Goal: Transaction & Acquisition: Book appointment/travel/reservation

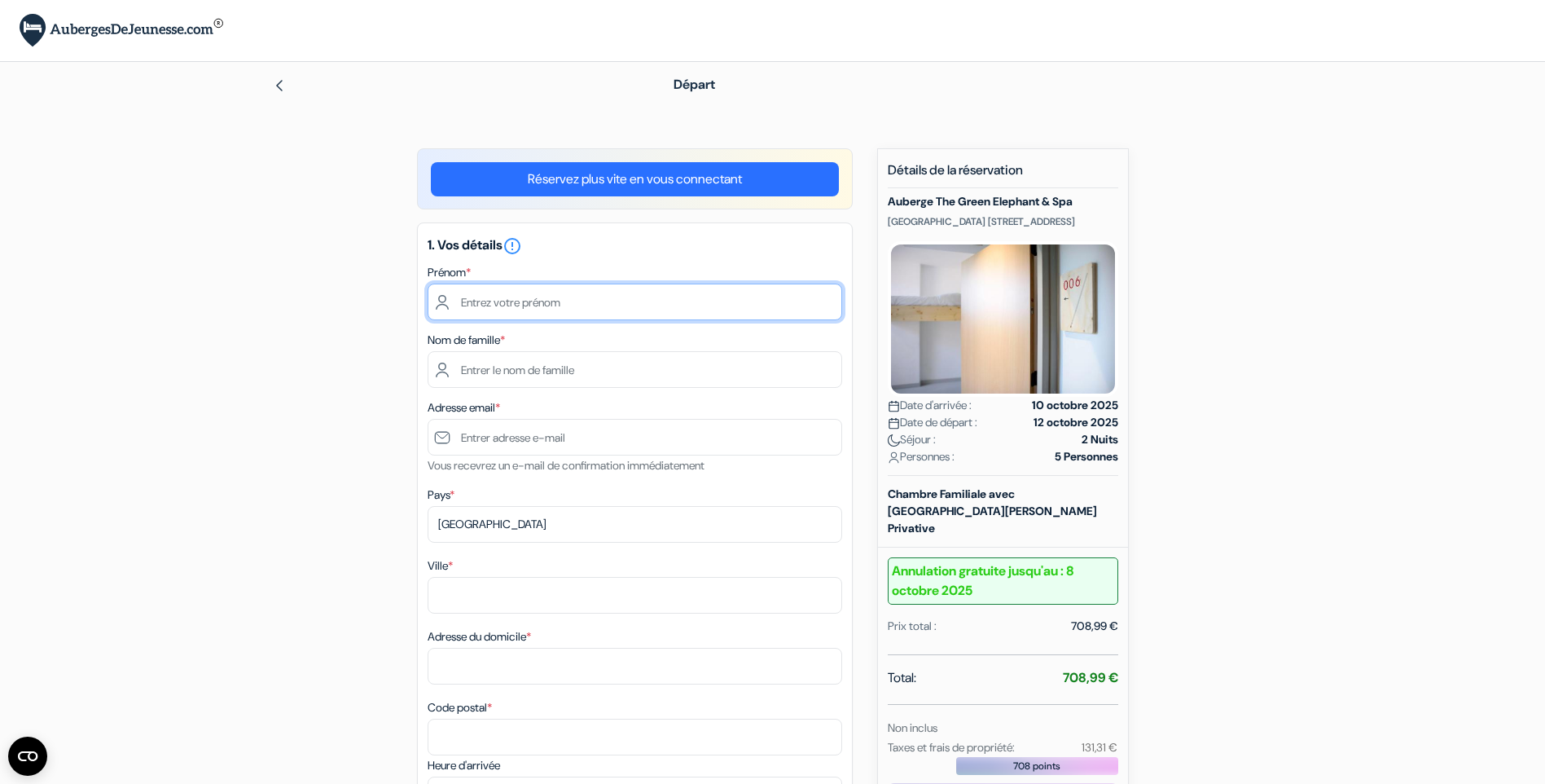
click at [585, 295] on input "text" at bounding box center [635, 302] width 415 height 36
type input "Céline"
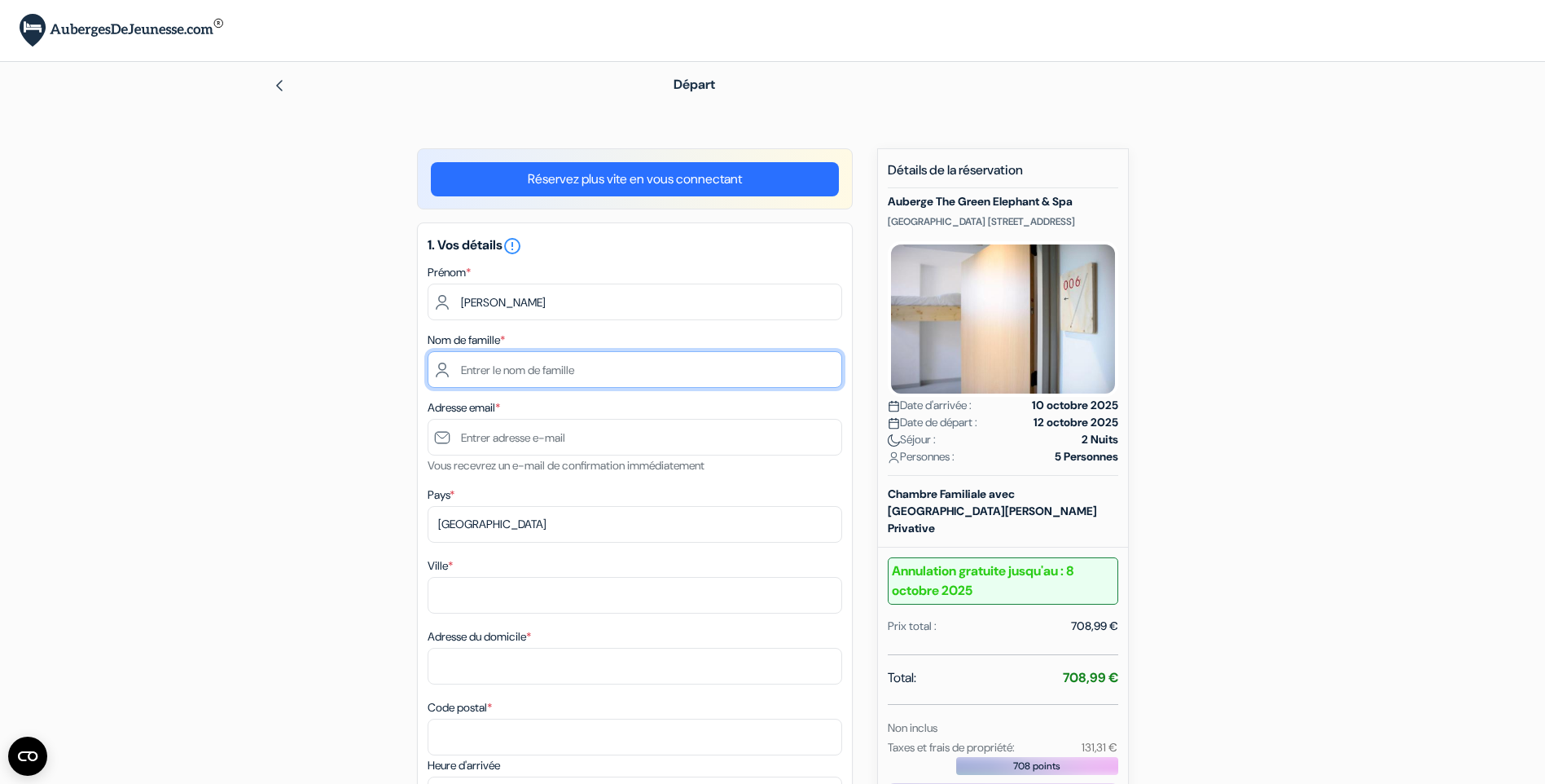
click at [572, 359] on input "text" at bounding box center [635, 369] width 415 height 36
type input "Halloy"
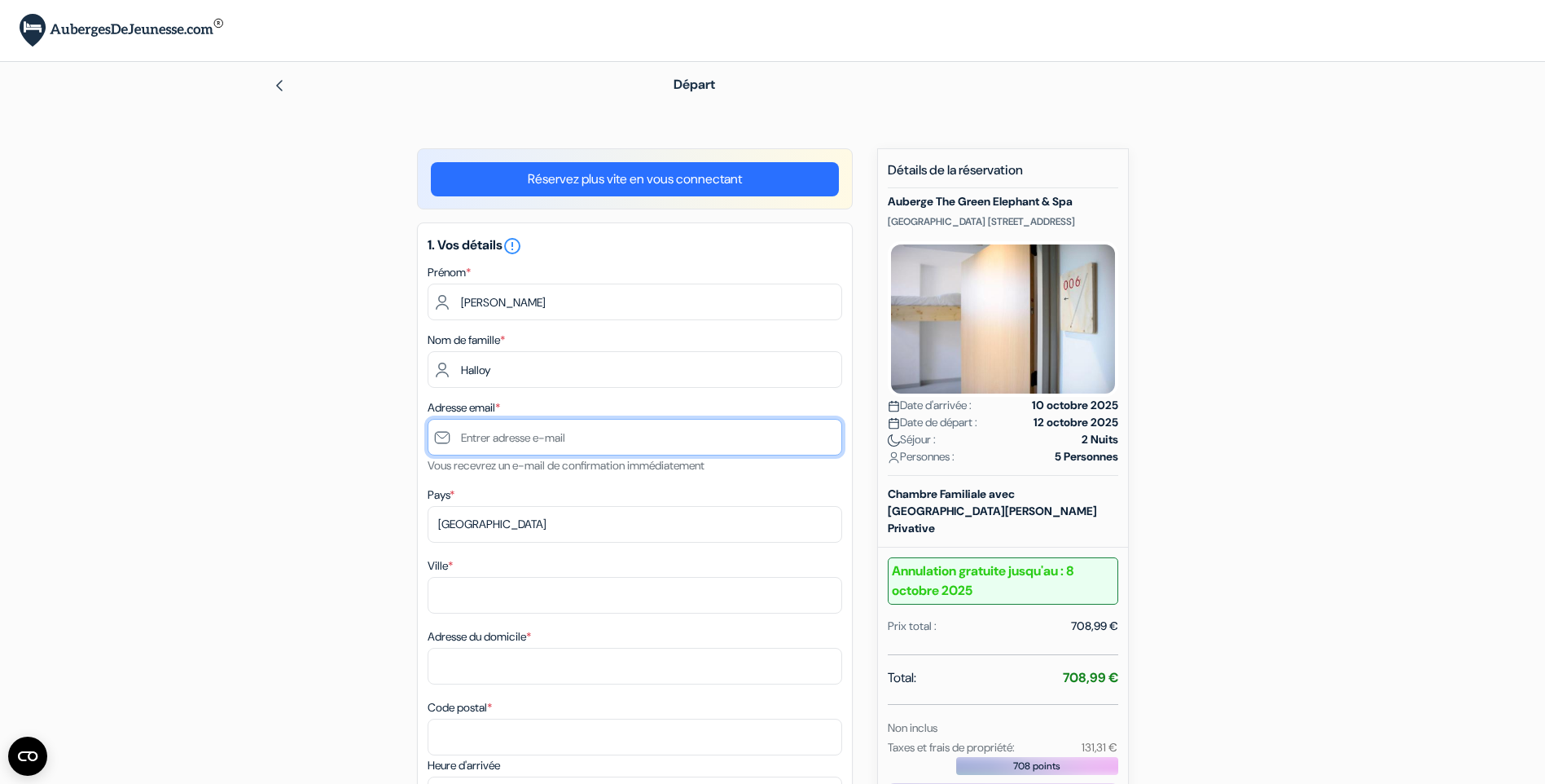
click at [488, 427] on input "text" at bounding box center [635, 436] width 415 height 36
type input "[EMAIL_ADDRESS][DOMAIN_NAME]"
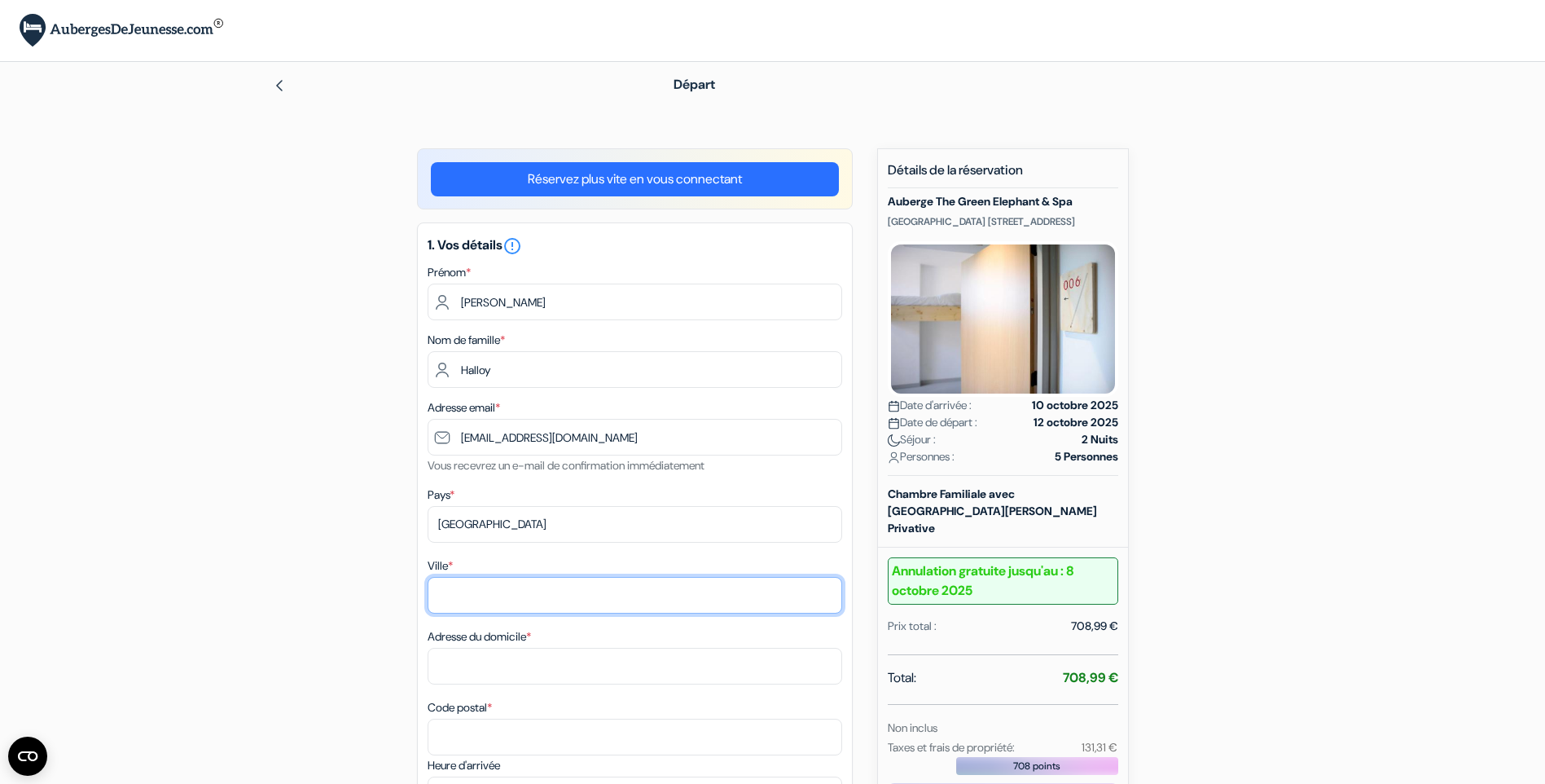
click at [498, 593] on input "Ville *" at bounding box center [635, 594] width 415 height 36
type input "Ambly"
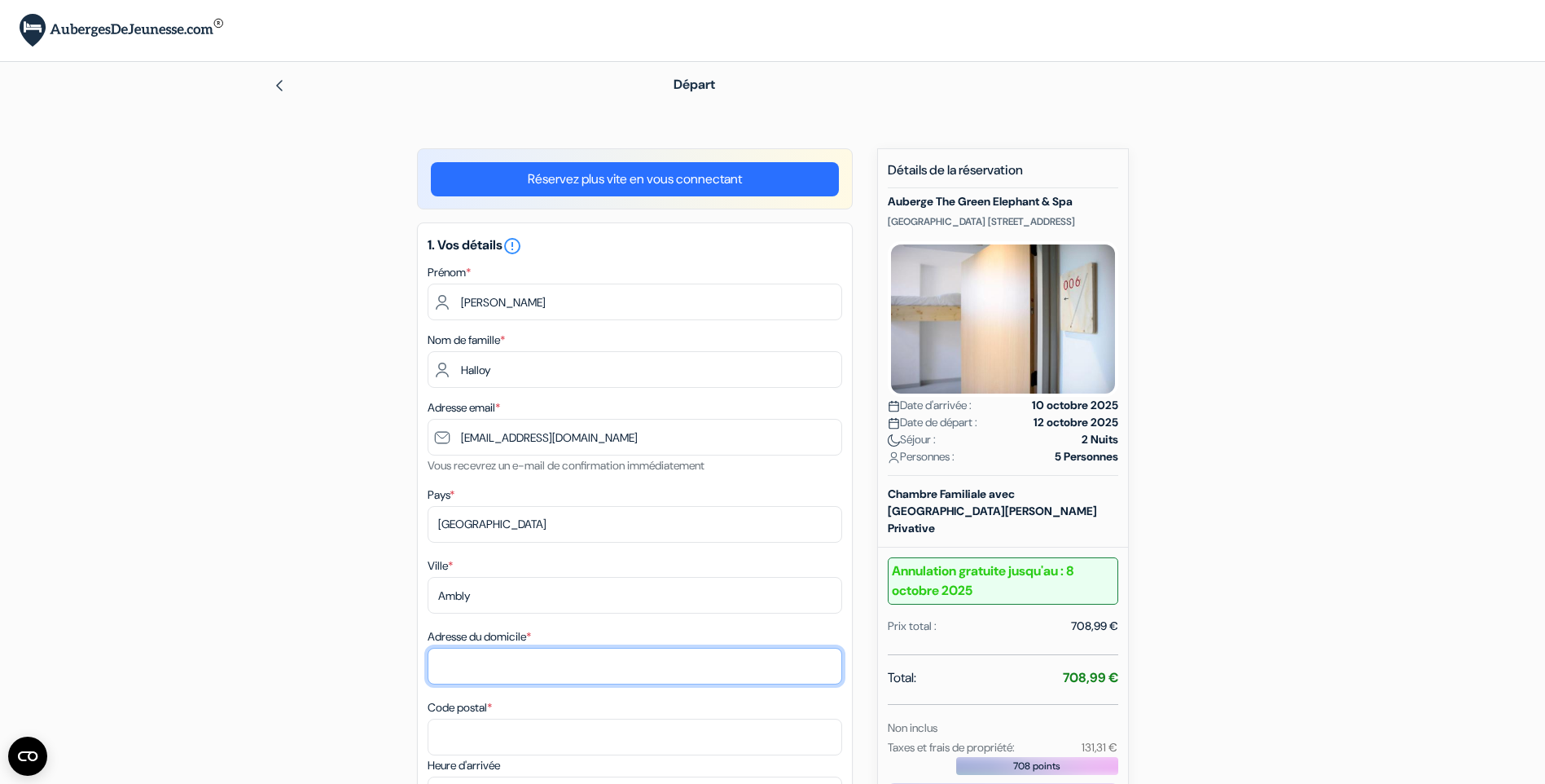
click at [546, 670] on input "Adresse du domicile *" at bounding box center [635, 666] width 415 height 36
type input "rue de Forrières 1"
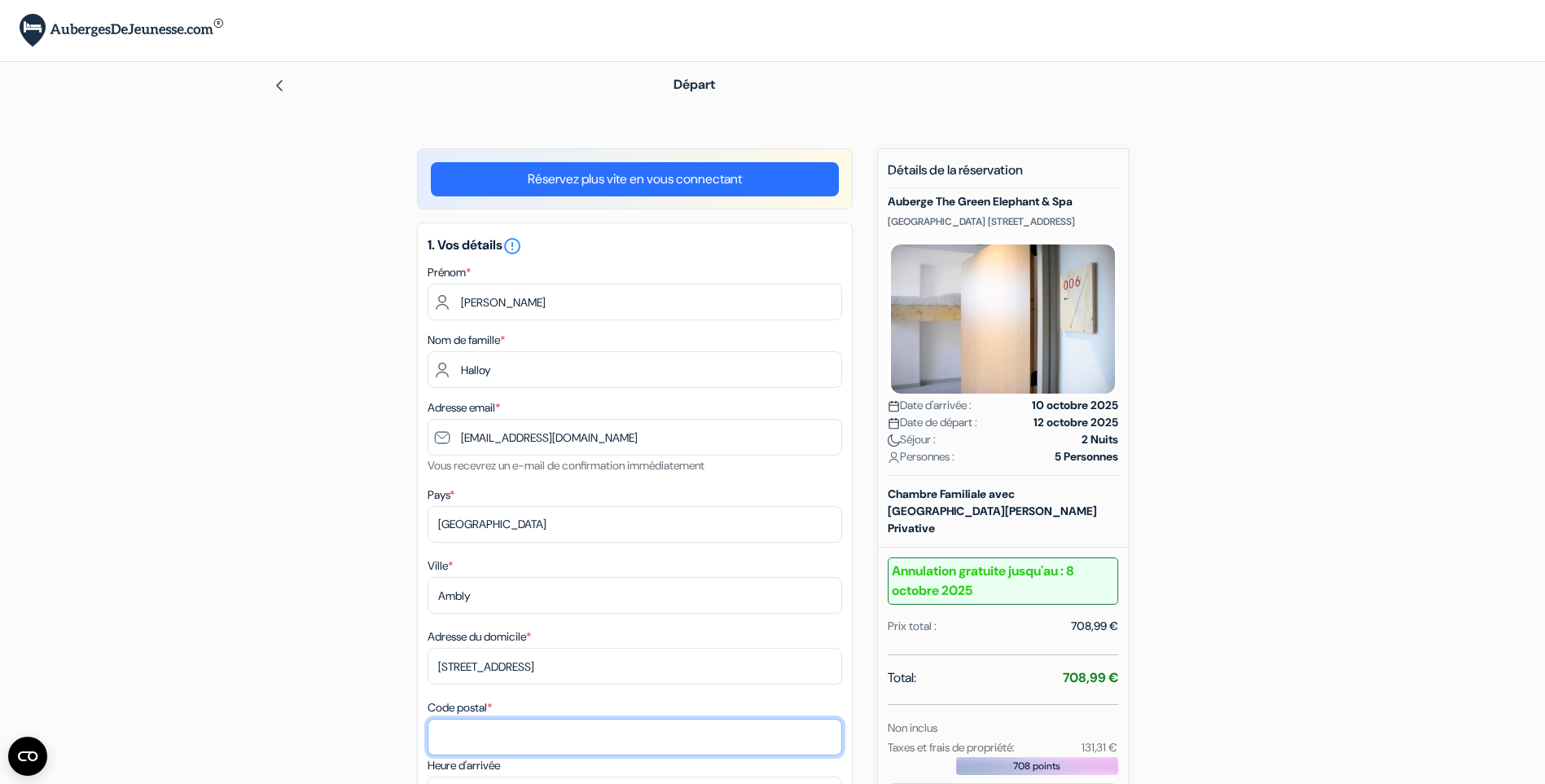
click at [546, 731] on input "Code postal *" at bounding box center [635, 736] width 415 height 36
type input "6953 Ambly"
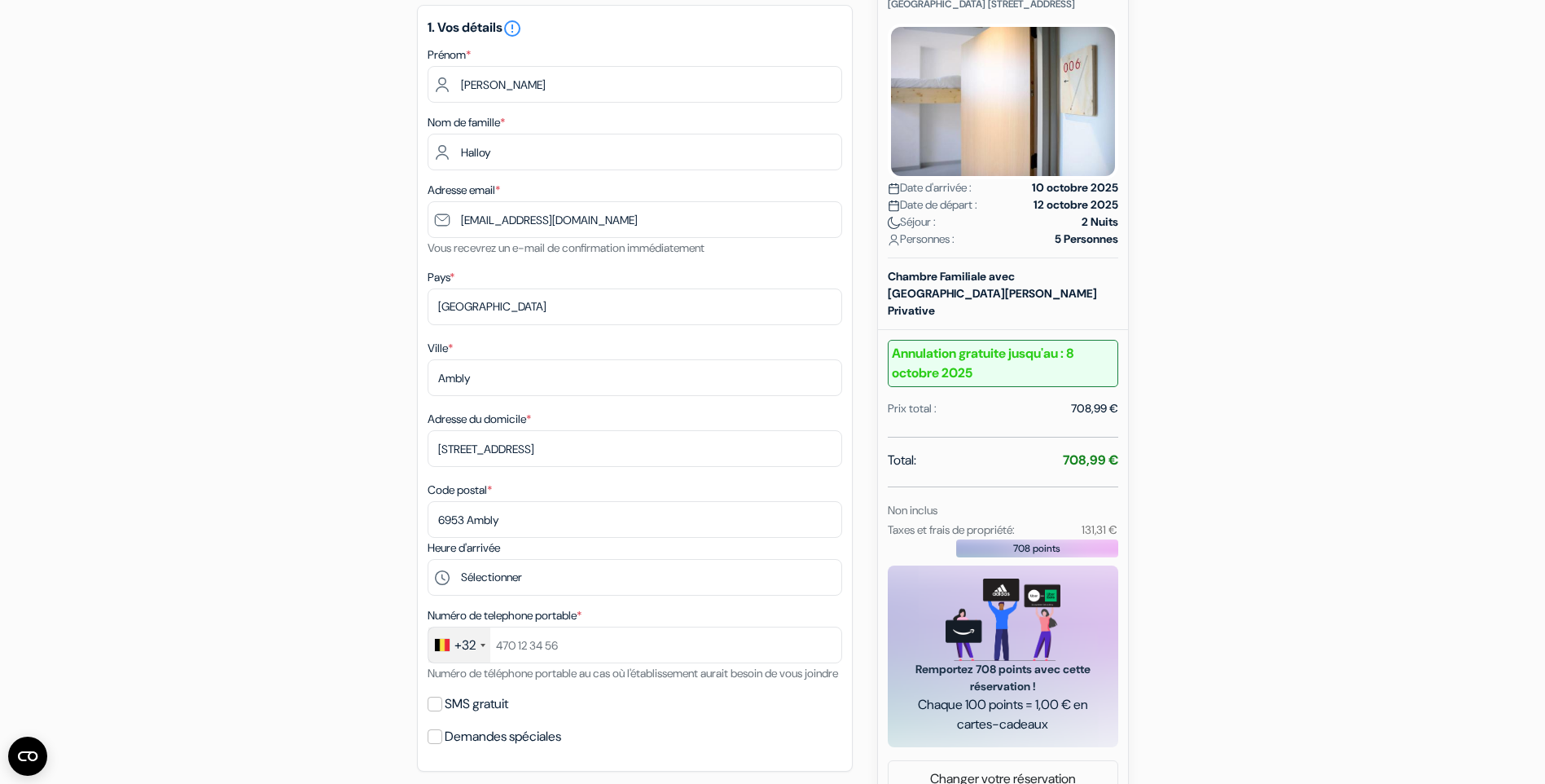
scroll to position [245, 0]
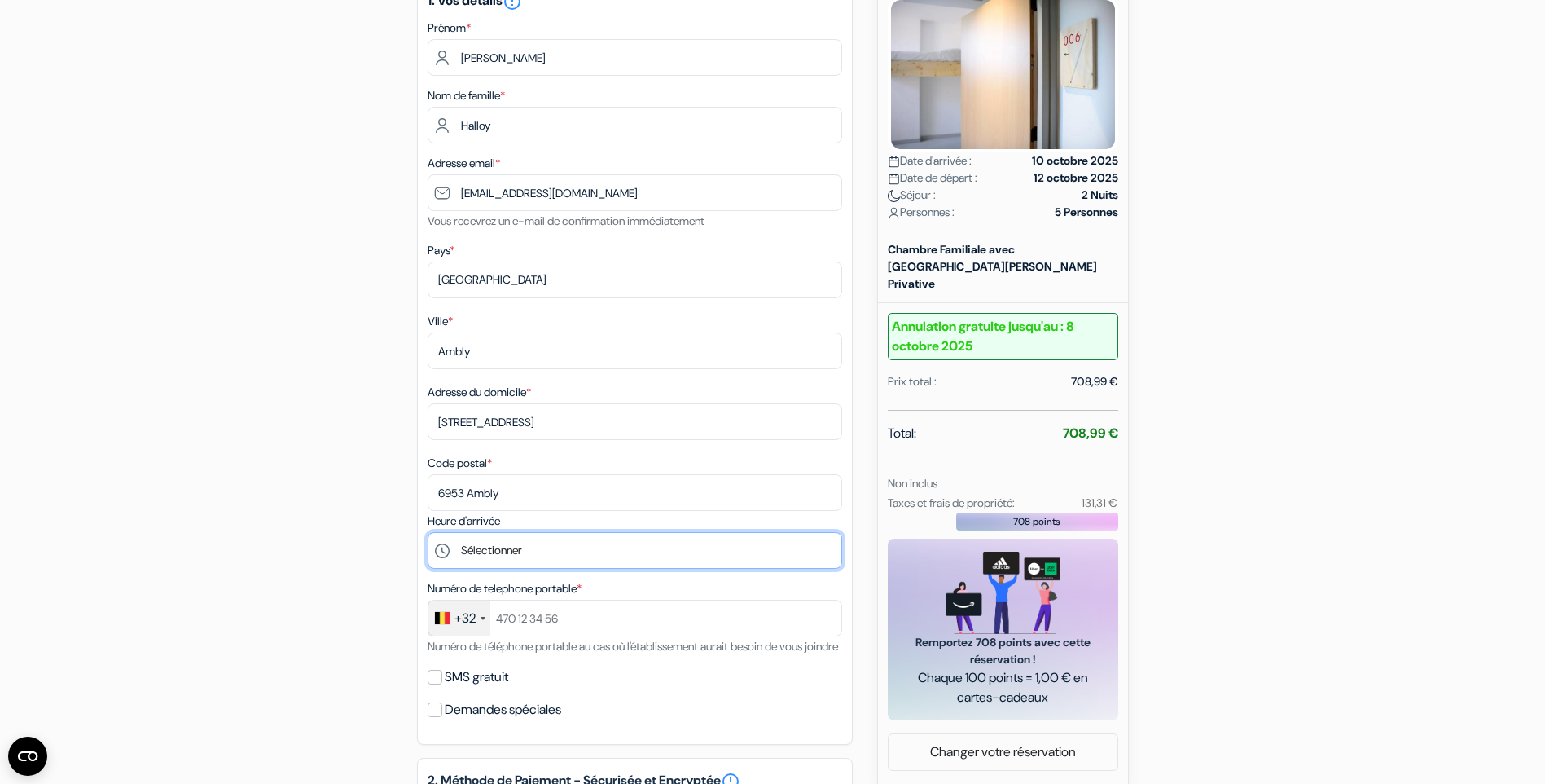
click at [514, 545] on select "Sélectionner 15:00 16:00 17:00 18:00 19:00 20:00 21:00 22:00 23:00 0:00" at bounding box center [635, 550] width 415 height 36
click at [313, 547] on div "add_box Auberge The Green Elephant & Spa Sint Maartenslaan St. Maartenslaan 11,…" at bounding box center [773, 634] width 1075 height 1460
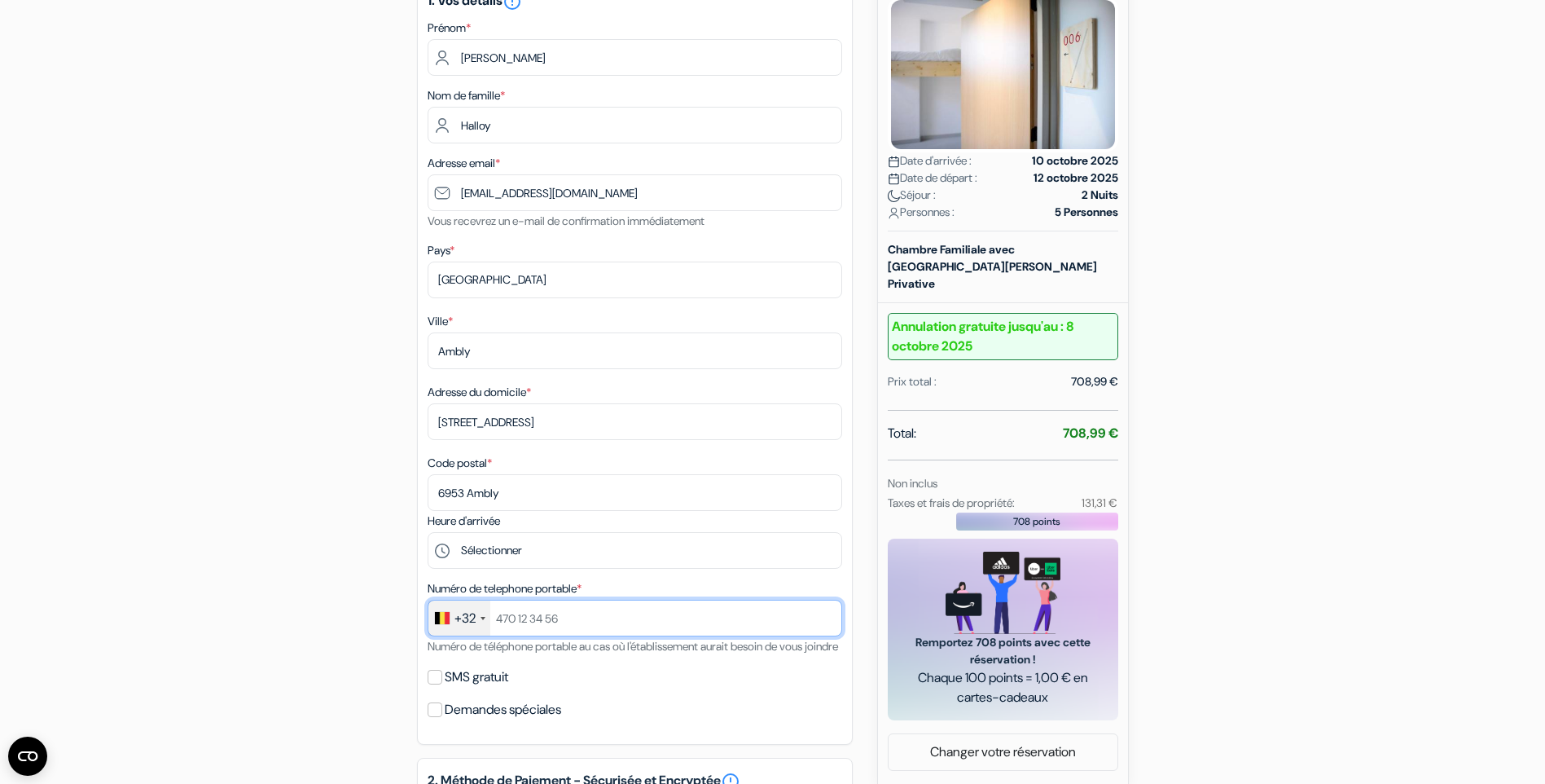
click at [530, 615] on input "text" at bounding box center [635, 618] width 415 height 36
type input "473861927"
click at [320, 600] on div "add_box Auberge The Green Elephant & Spa Sint Maartenslaan St. Maartenslaan 11,…" at bounding box center [773, 634] width 1075 height 1460
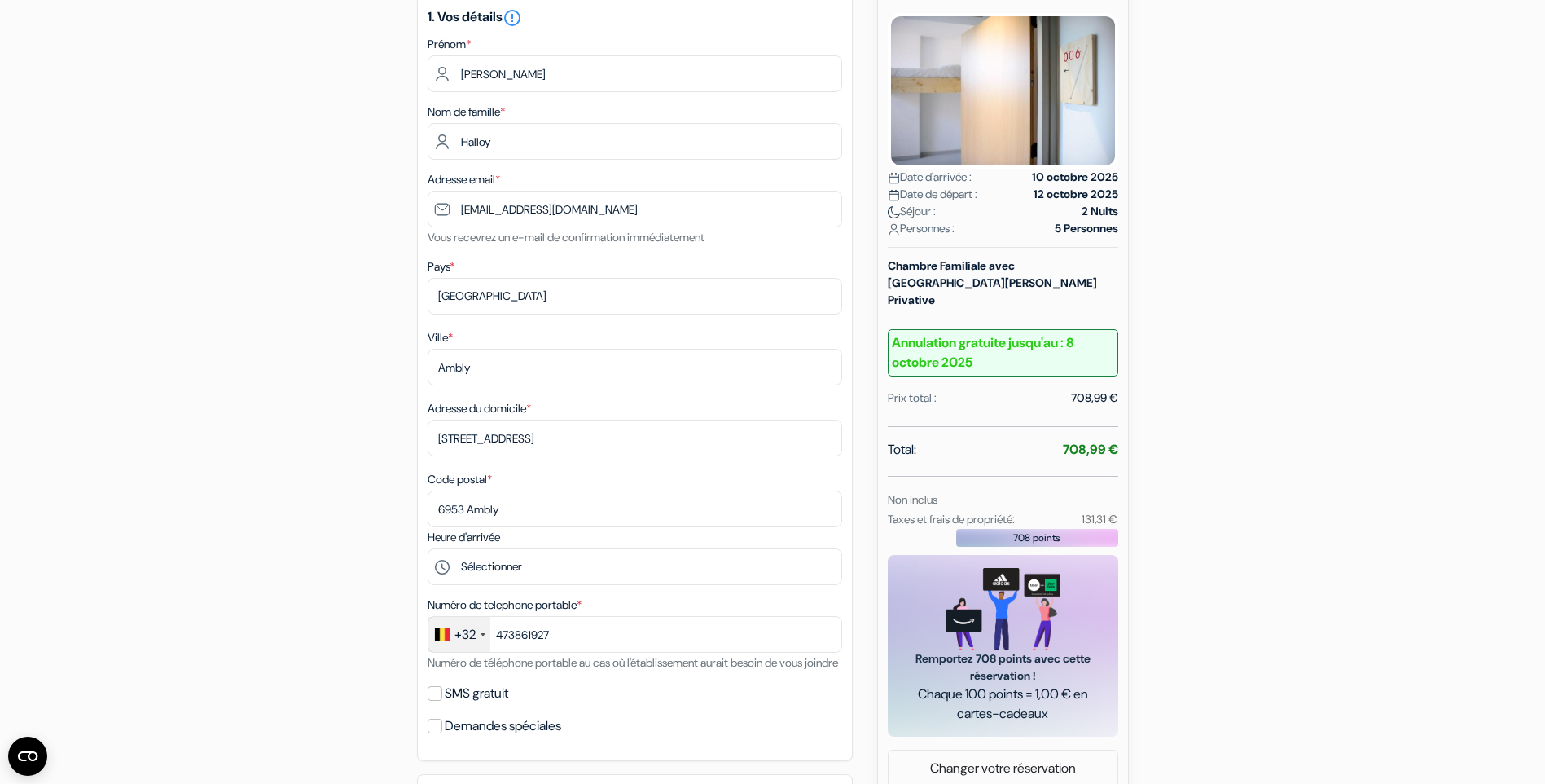
scroll to position [82, 0]
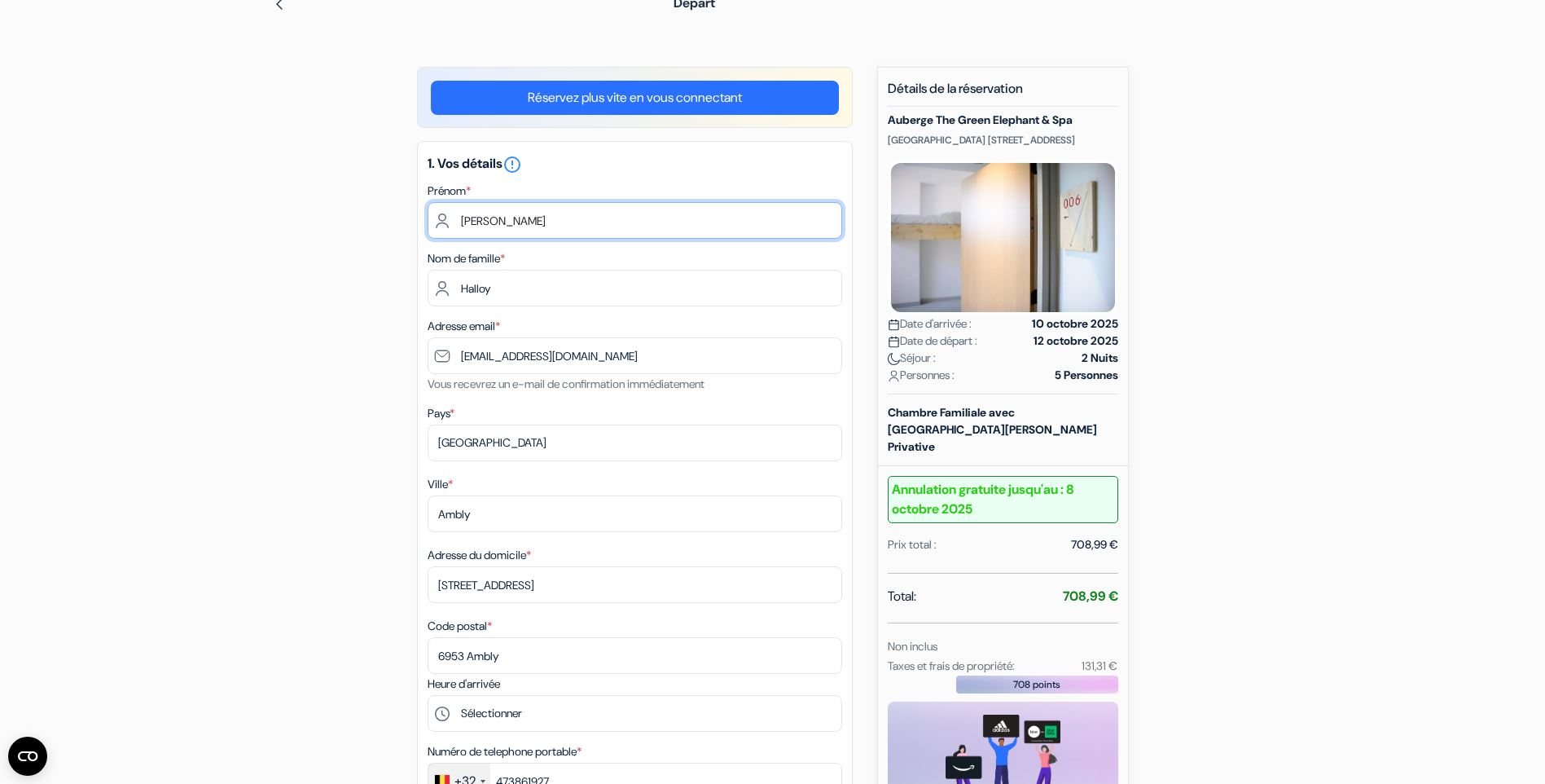
click at [499, 217] on input "Céline" at bounding box center [635, 220] width 415 height 36
type input "Audrey"
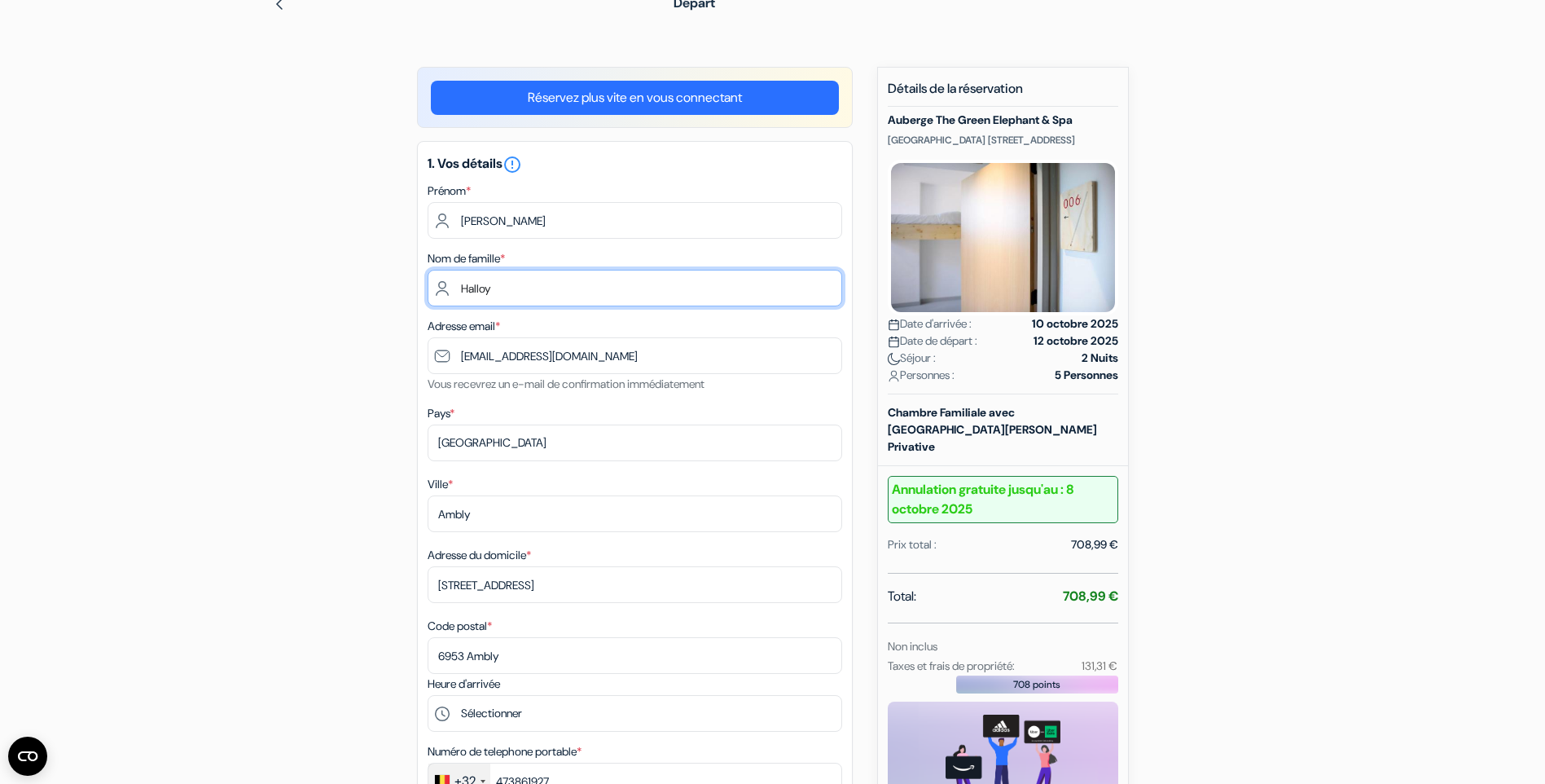
click at [507, 290] on input "Halloy" at bounding box center [635, 287] width 415 height 36
type input "Lebailly"
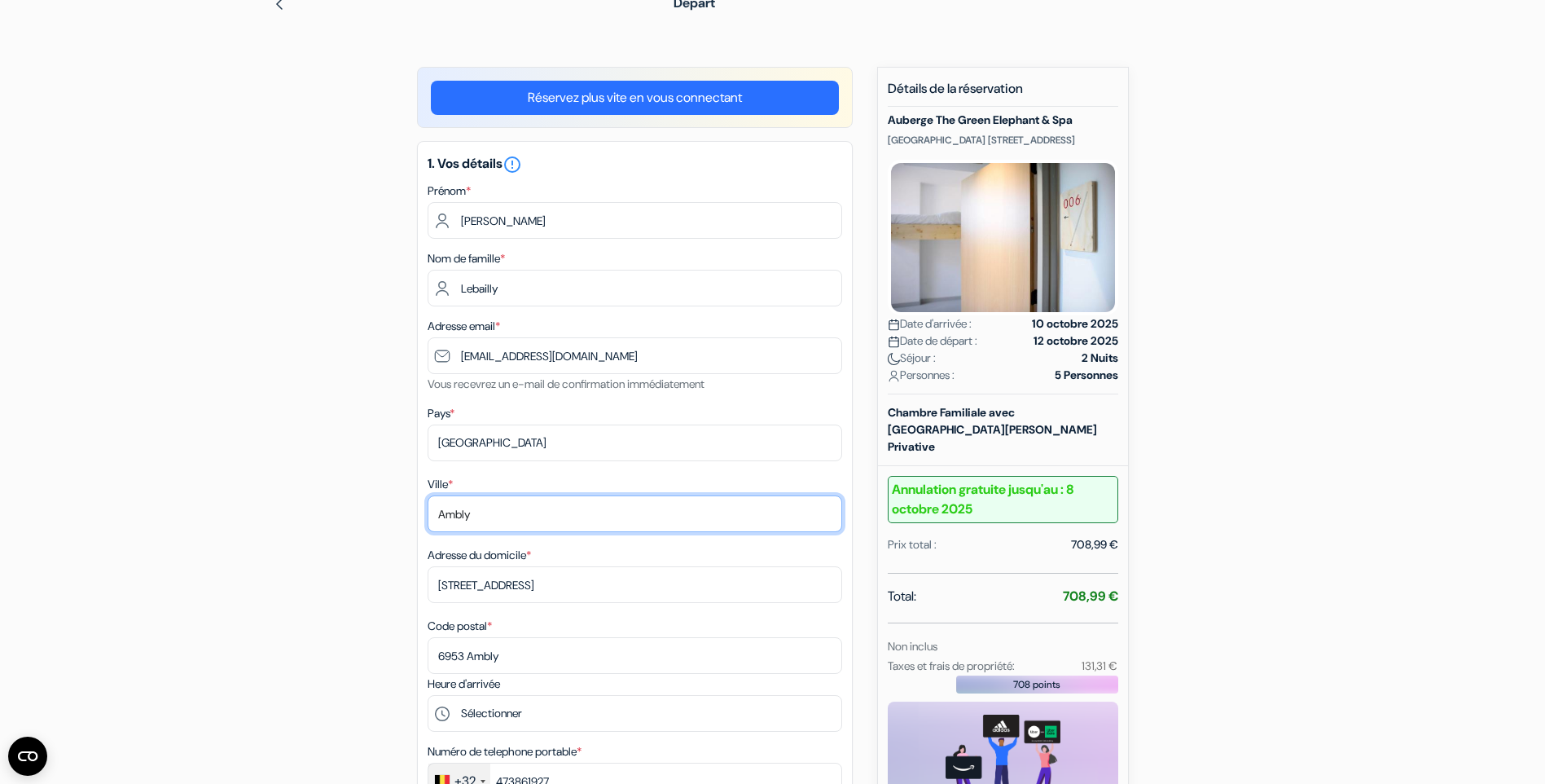
click at [466, 508] on input "Ambly" at bounding box center [635, 513] width 415 height 36
type input "R"
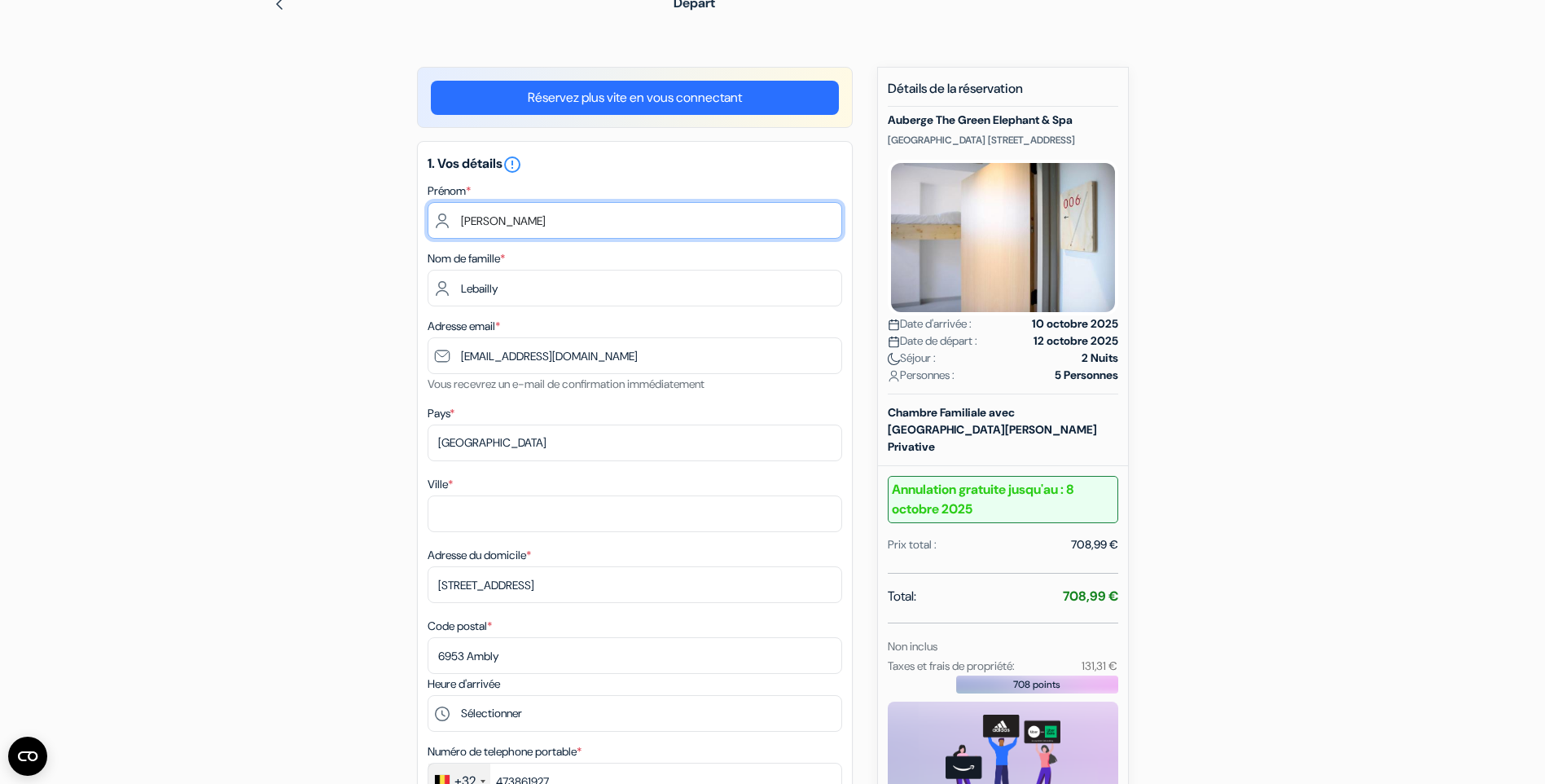
click at [529, 221] on input "Audrey" at bounding box center [635, 220] width 415 height 36
type input "Jill"
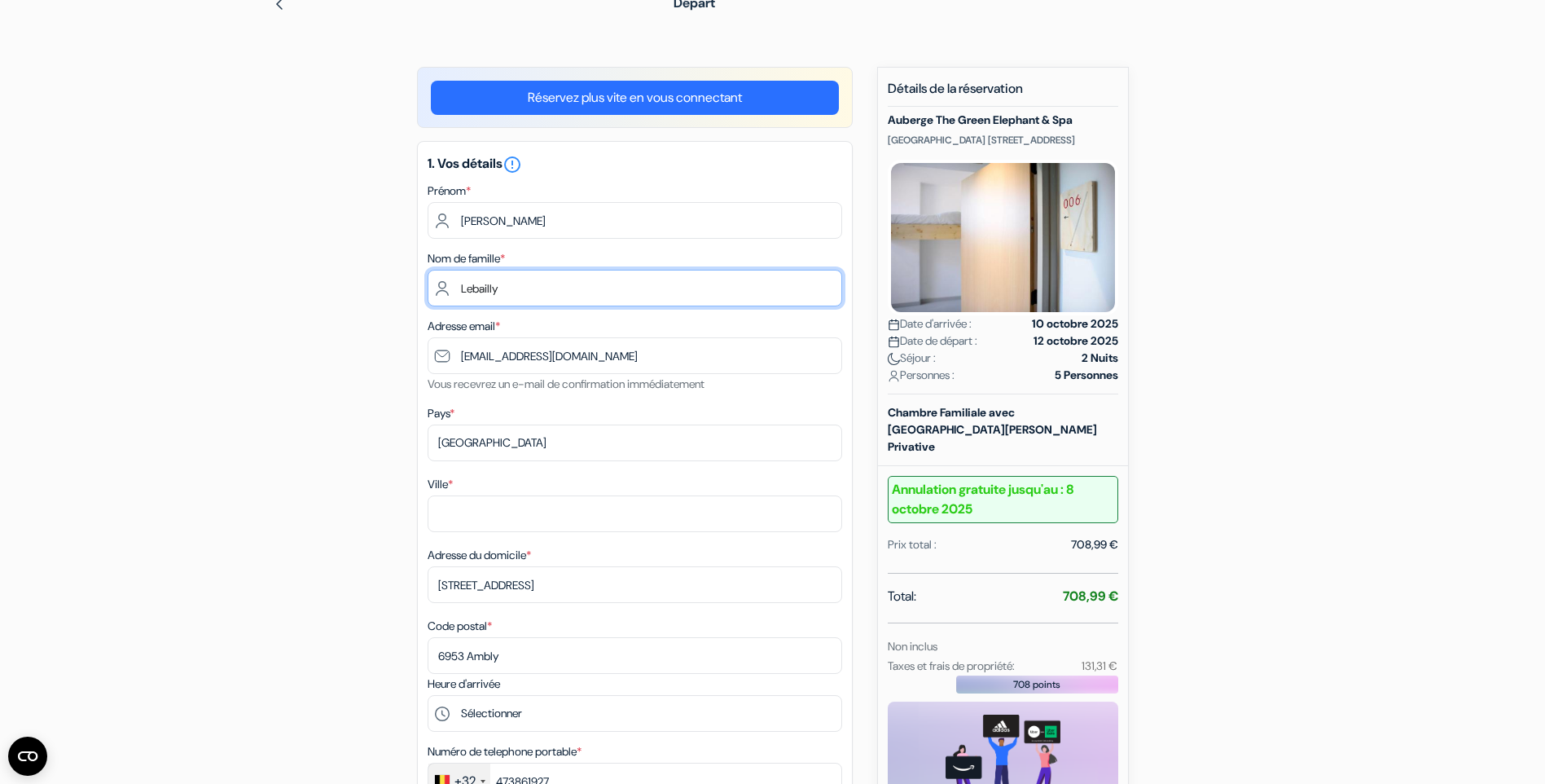
click at [517, 293] on input "Lebailly" at bounding box center [635, 287] width 415 height 36
type input "Kirsch"
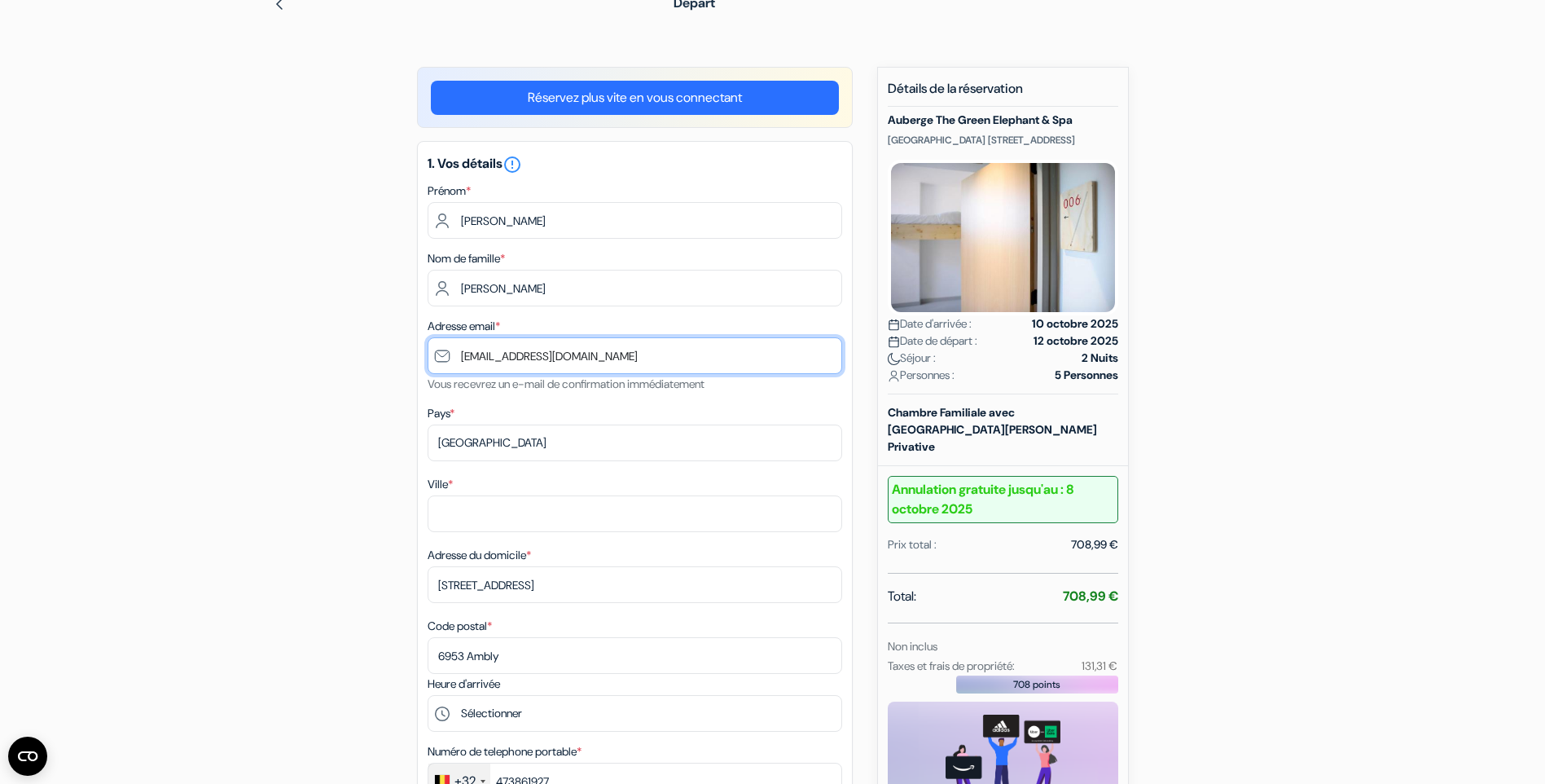
click at [463, 355] on input "[EMAIL_ADDRESS][DOMAIN_NAME]" at bounding box center [635, 355] width 415 height 36
click at [324, 390] on div "add_box Auberge The Green Elephant & Spa Sint Maartenslaan St. Maartenslaan 11,…" at bounding box center [773, 796] width 1075 height 1460
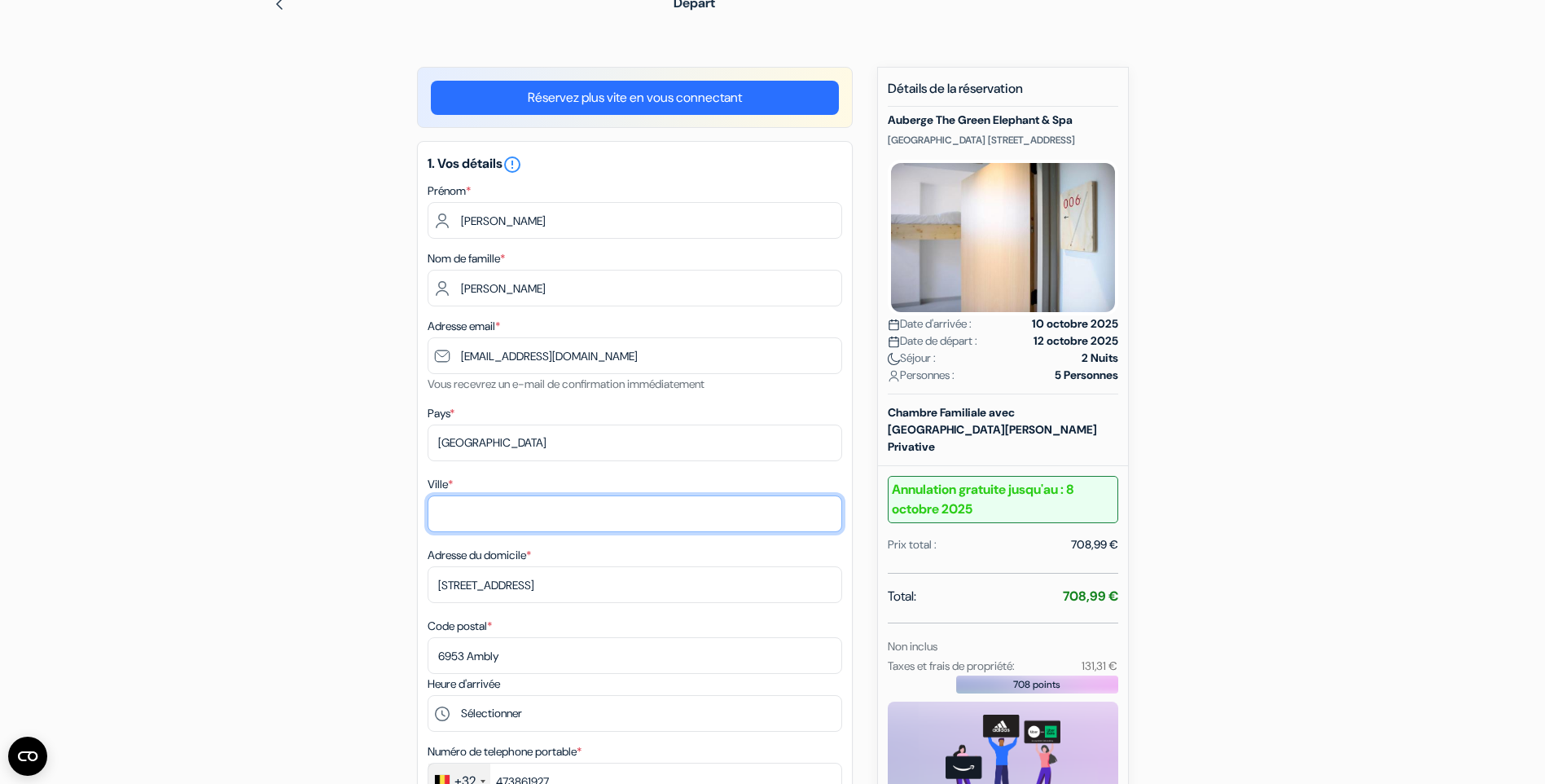
click at [506, 519] on input "Ville *" at bounding box center [635, 513] width 415 height 36
type input "Léglise"
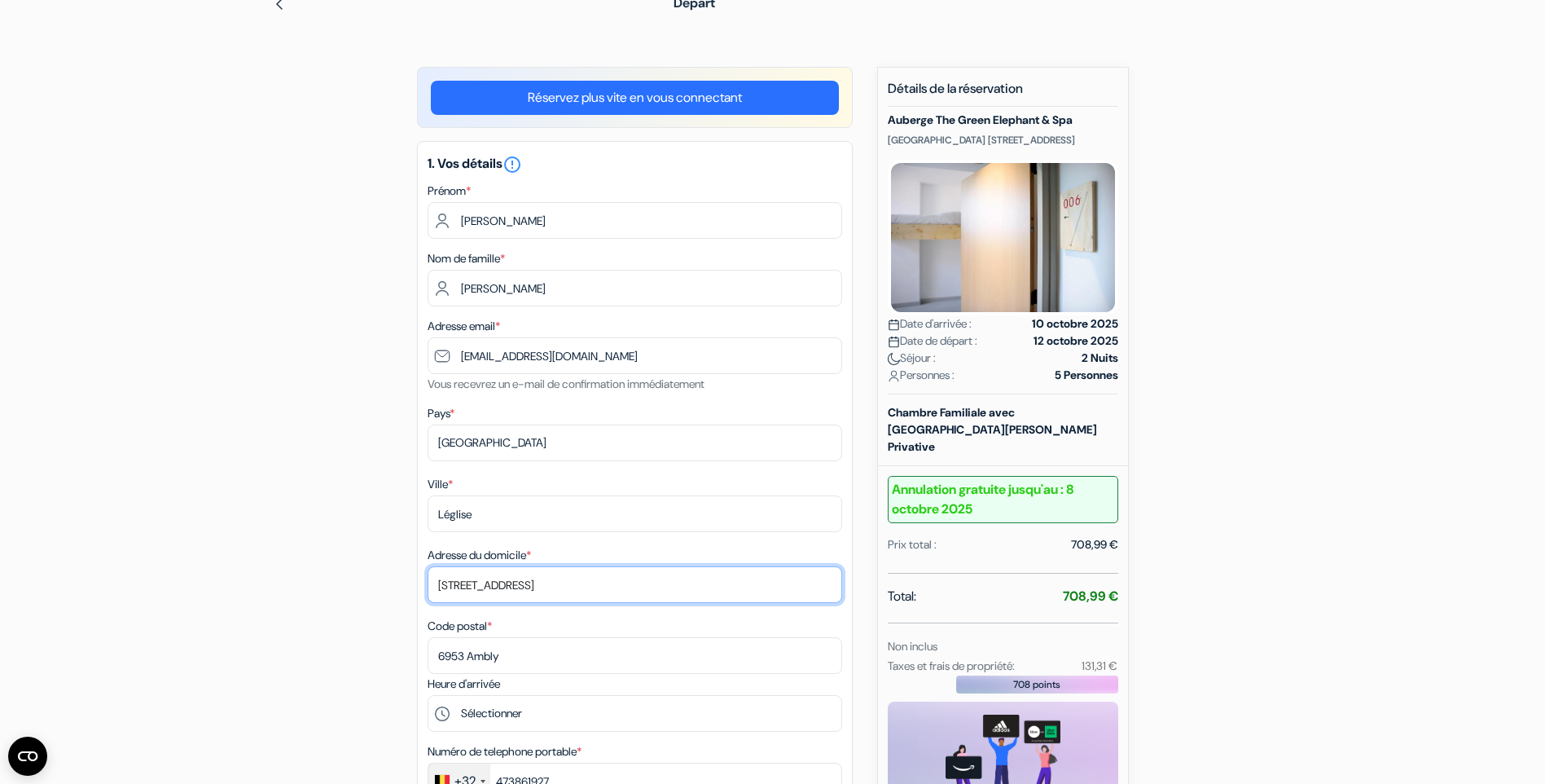
click at [490, 592] on input "rue de Forrières 1" at bounding box center [635, 584] width 415 height 36
type input "rue de la Chineau 17"
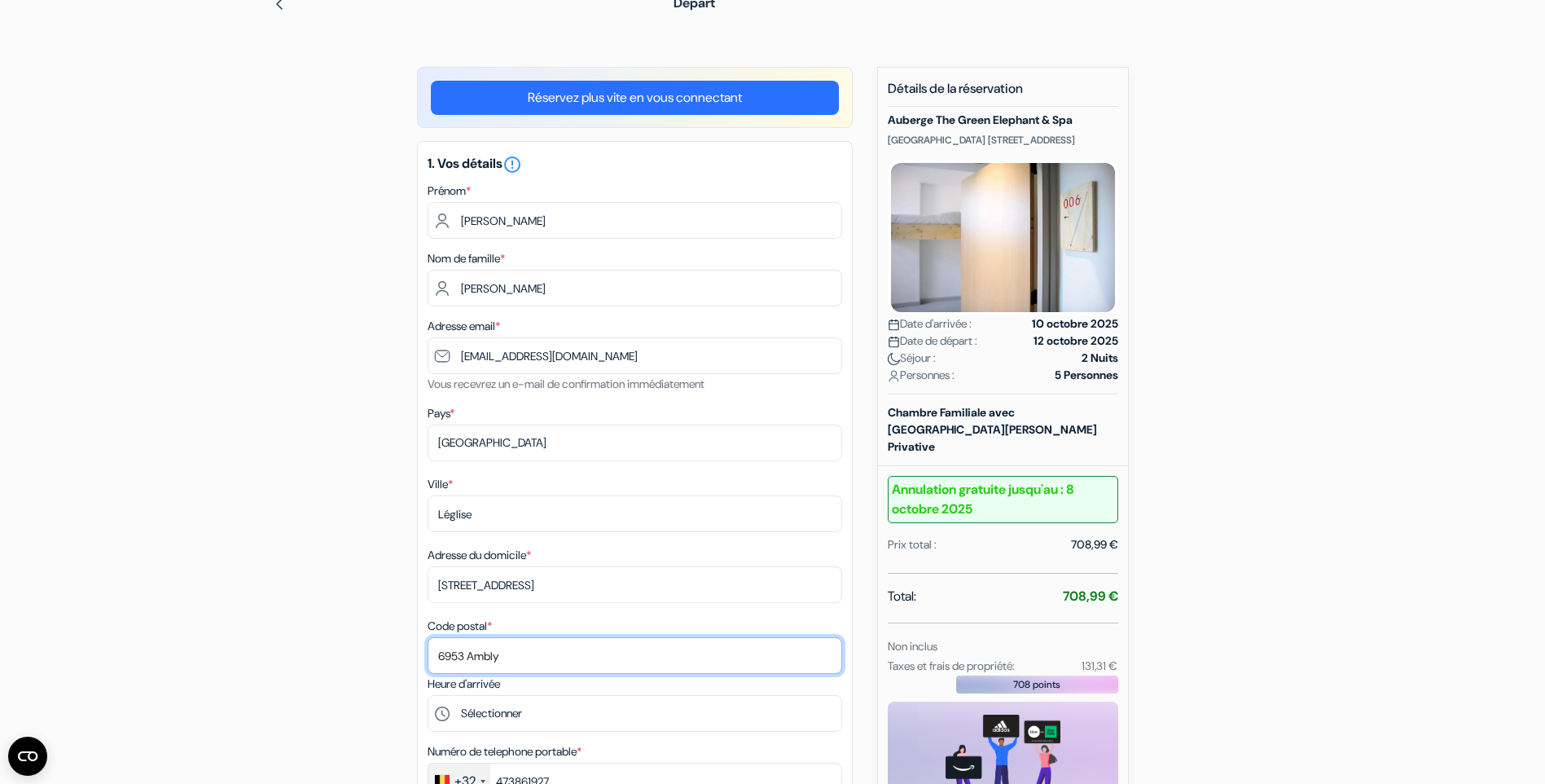
click at [492, 653] on input "6953 Ambly" at bounding box center [635, 655] width 415 height 36
type input "6860"
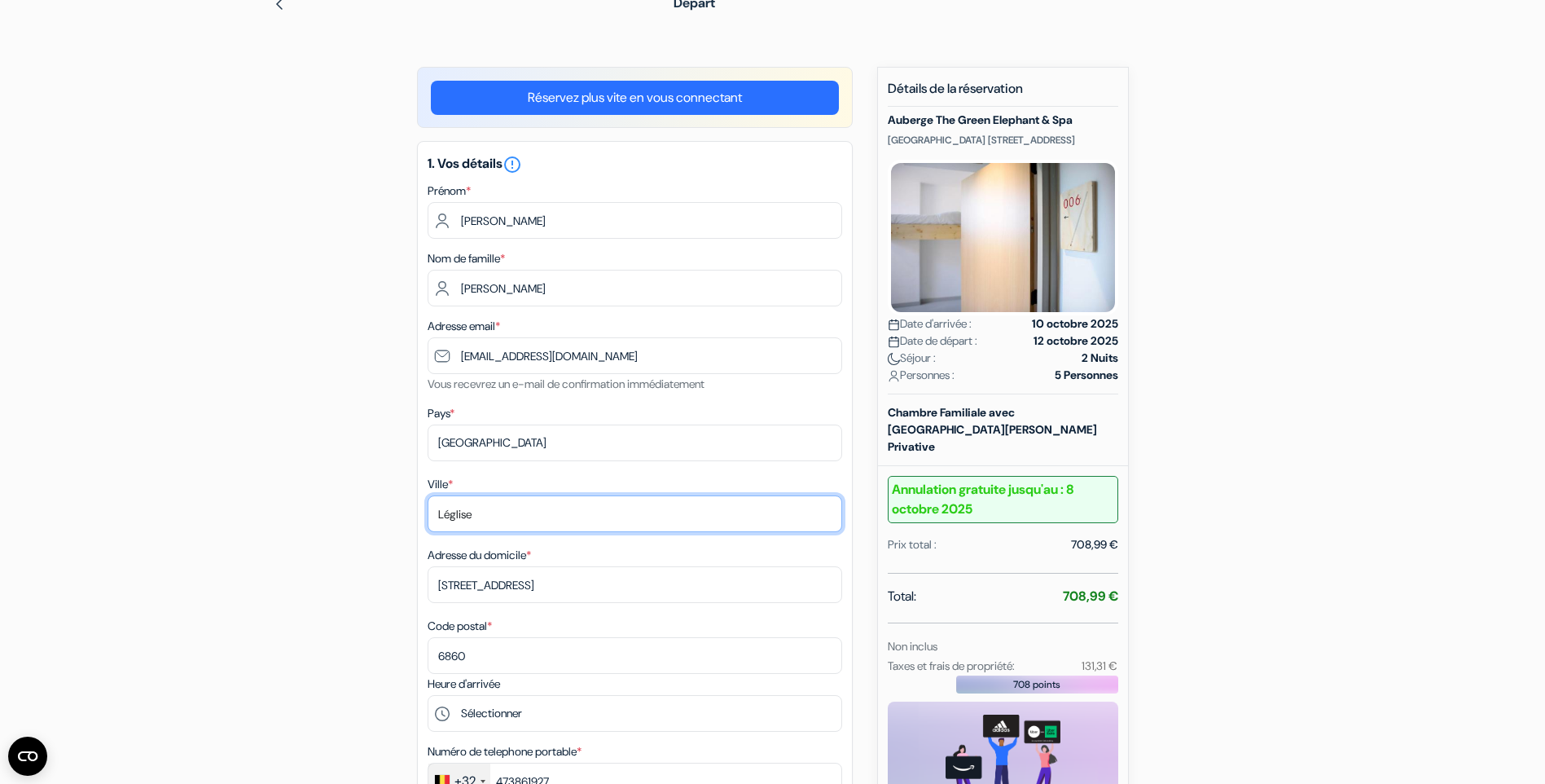
click at [524, 518] on input "Léglise" at bounding box center [635, 513] width 415 height 36
type input "Les Fossés"
click at [271, 500] on div "add_box Auberge The Green Elephant & Spa Sint Maartenslaan St. Maartenslaan 11,…" at bounding box center [773, 796] width 1075 height 1460
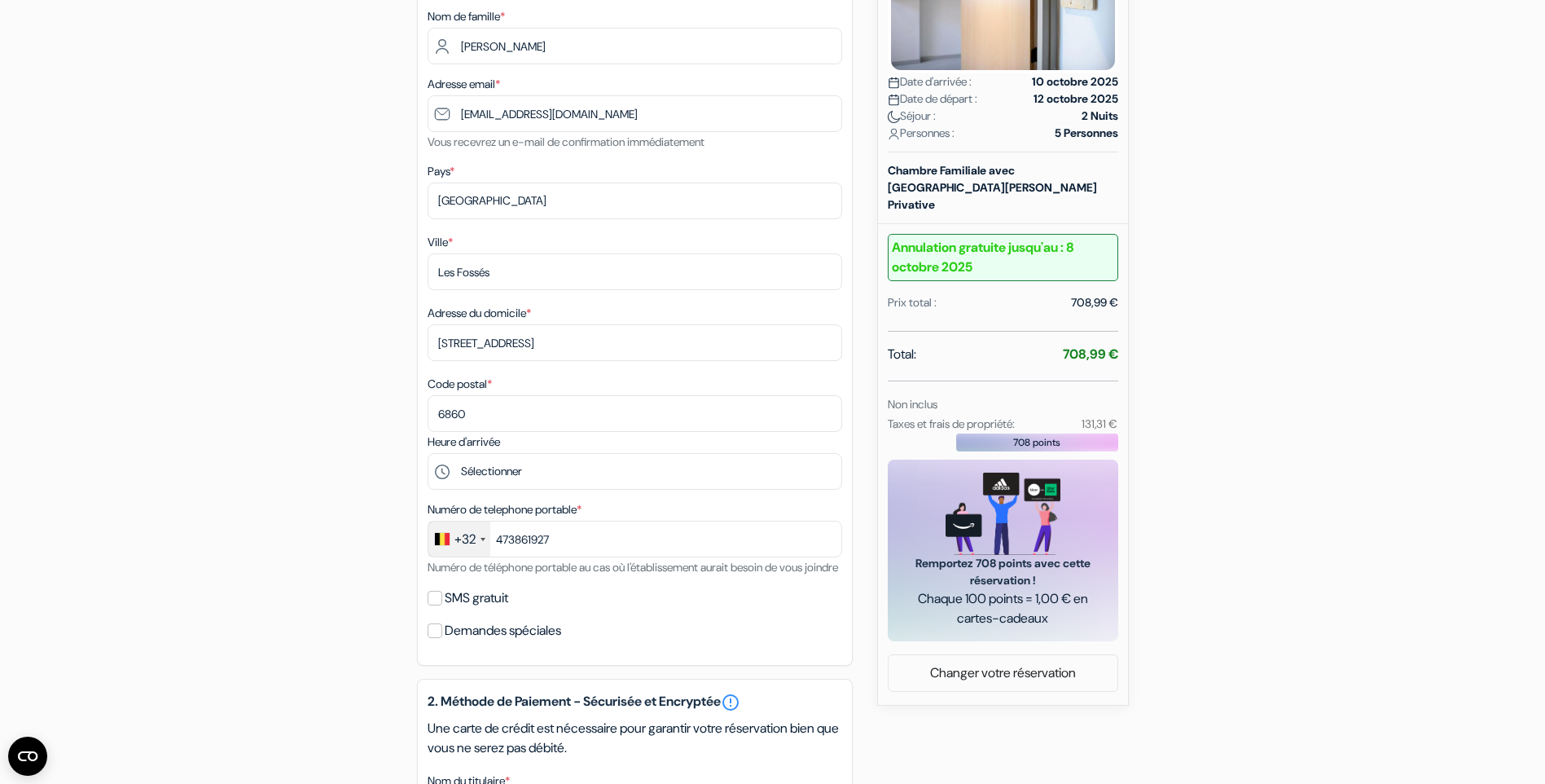
scroll to position [326, 0]
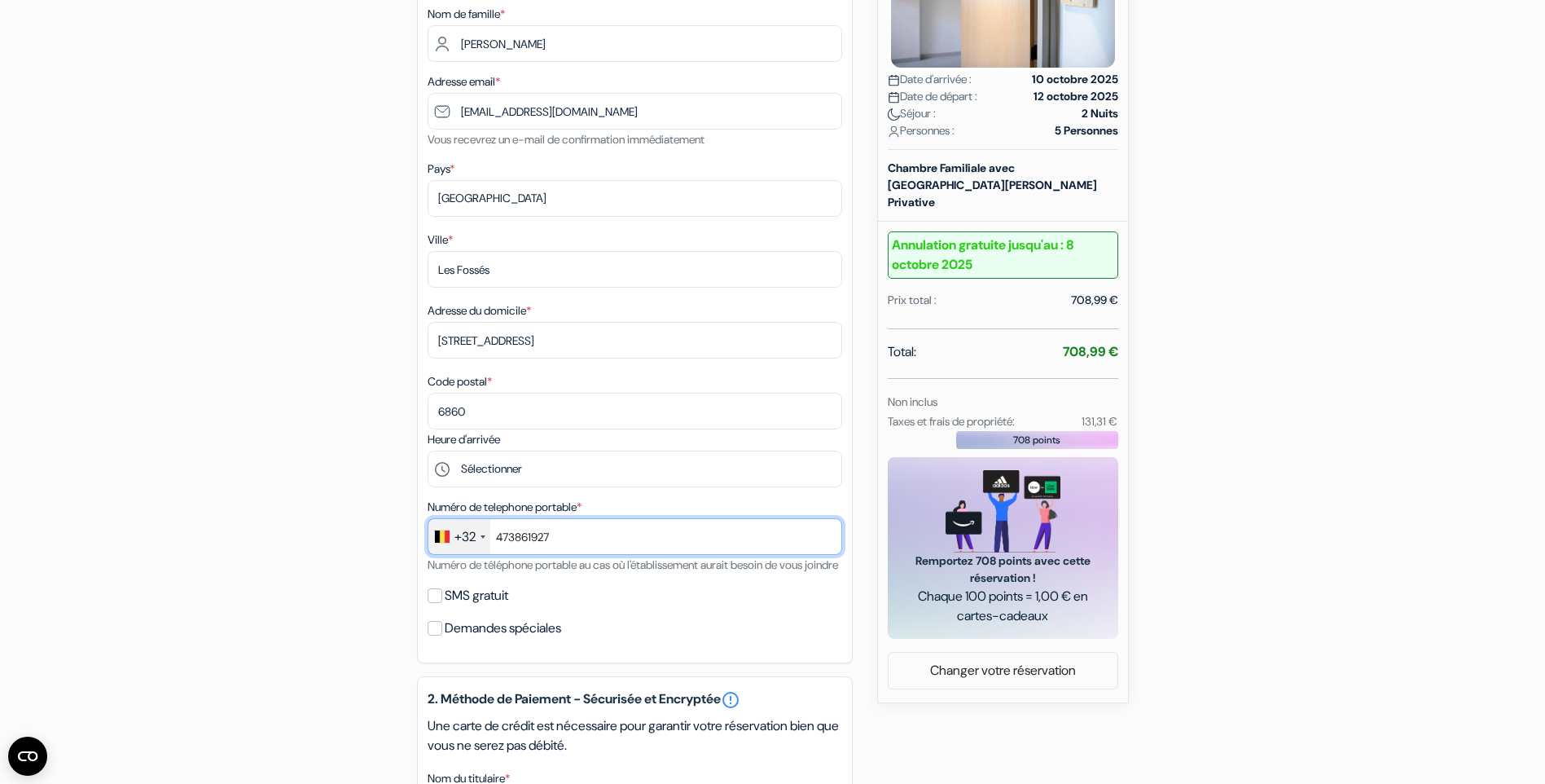
click at [527, 537] on input "473861927" at bounding box center [635, 536] width 415 height 36
paste input "0498 44 11 57"
click at [505, 534] on input "0498 44 11 57" at bounding box center [635, 536] width 415 height 36
type input "498 44 11 57"
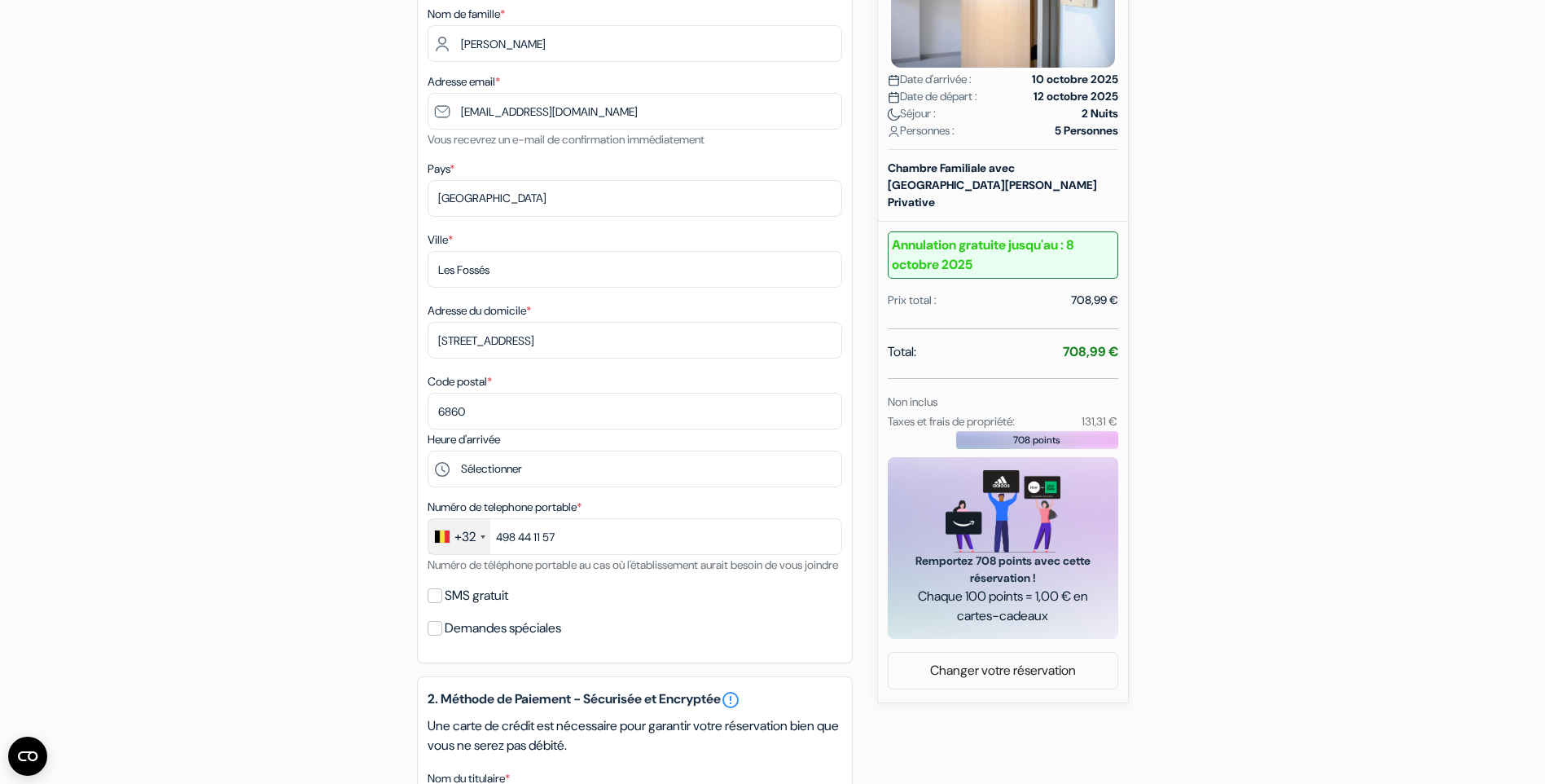
click at [347, 606] on div "add_box Auberge The Green Elephant & Spa Sint Maartenslaan St. Maartenslaan 11,…" at bounding box center [773, 552] width 1075 height 1460
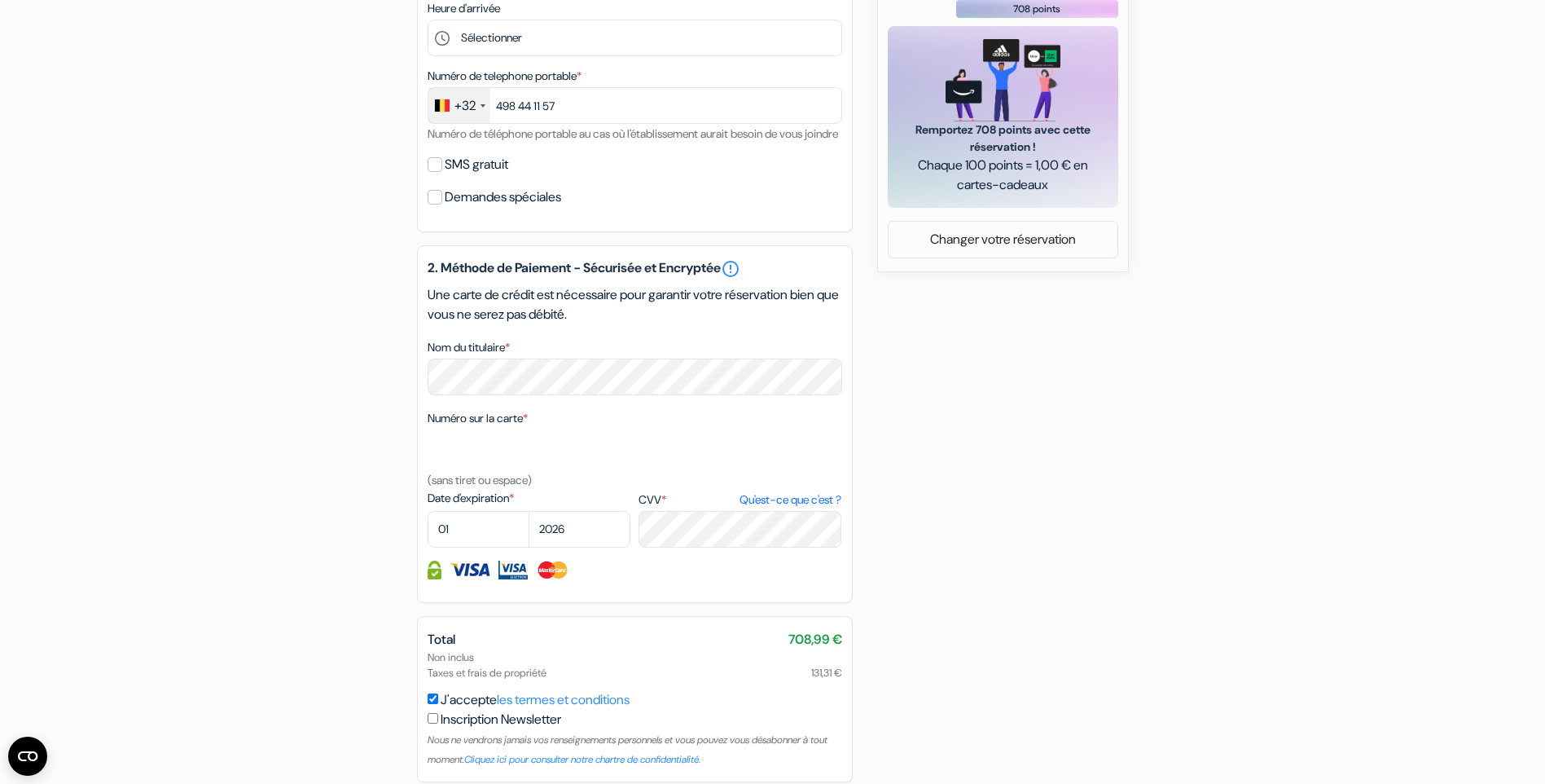
scroll to position [814, 0]
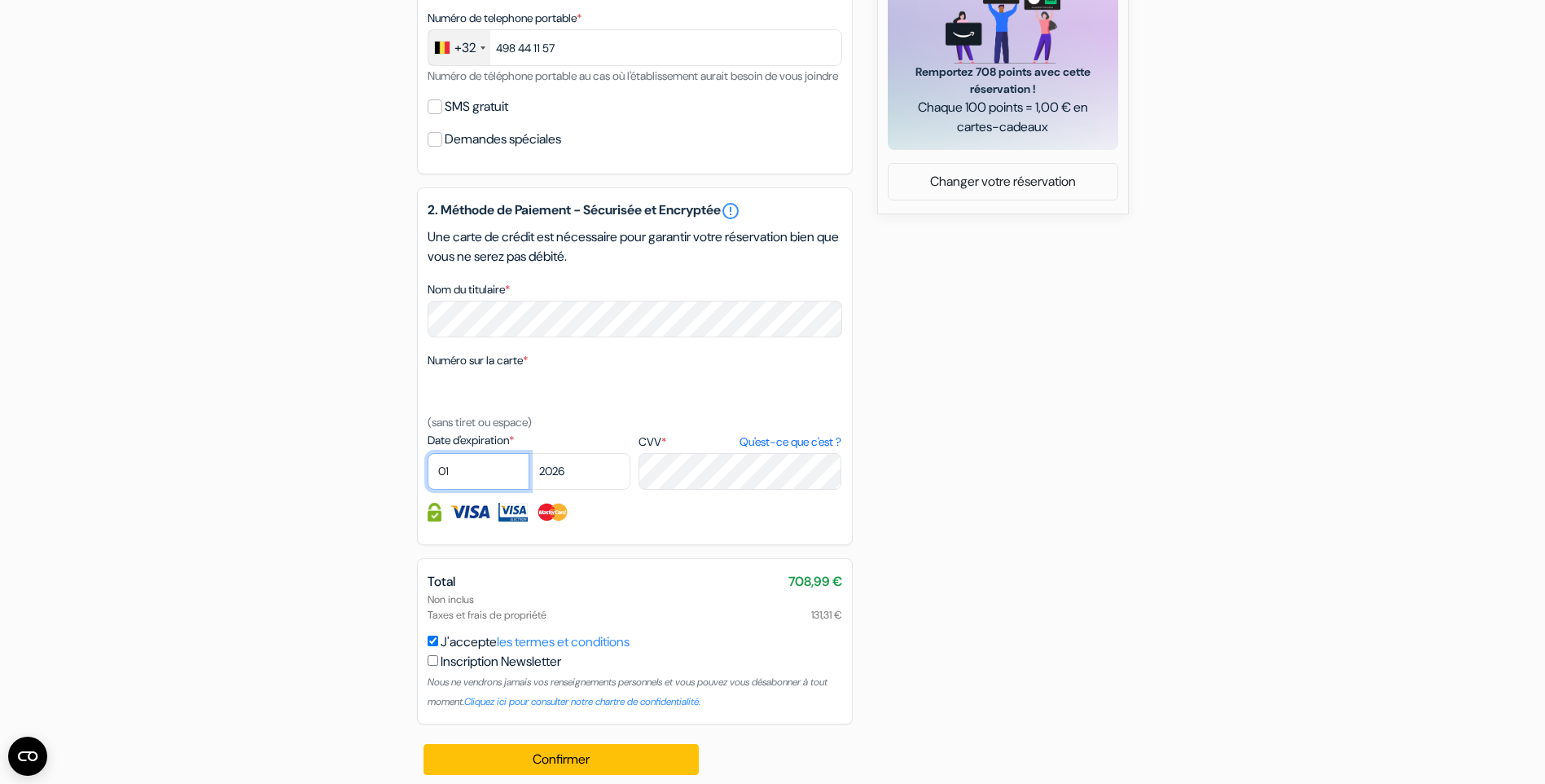
click at [476, 489] on select "01 02 03 04 05 06 07 08 09 10 11 12" at bounding box center [479, 471] width 101 height 36
select select "04"
click at [428, 473] on select "01 02 03 04 05 06 07 08 09 10 11 12" at bounding box center [479, 471] width 101 height 36
click at [581, 489] on select "2025 2026 2027 2028 2029 2030 2031 2032 2033 2034 2035 2036 2037 2038 2039 2040…" at bounding box center [579, 471] width 101 height 36
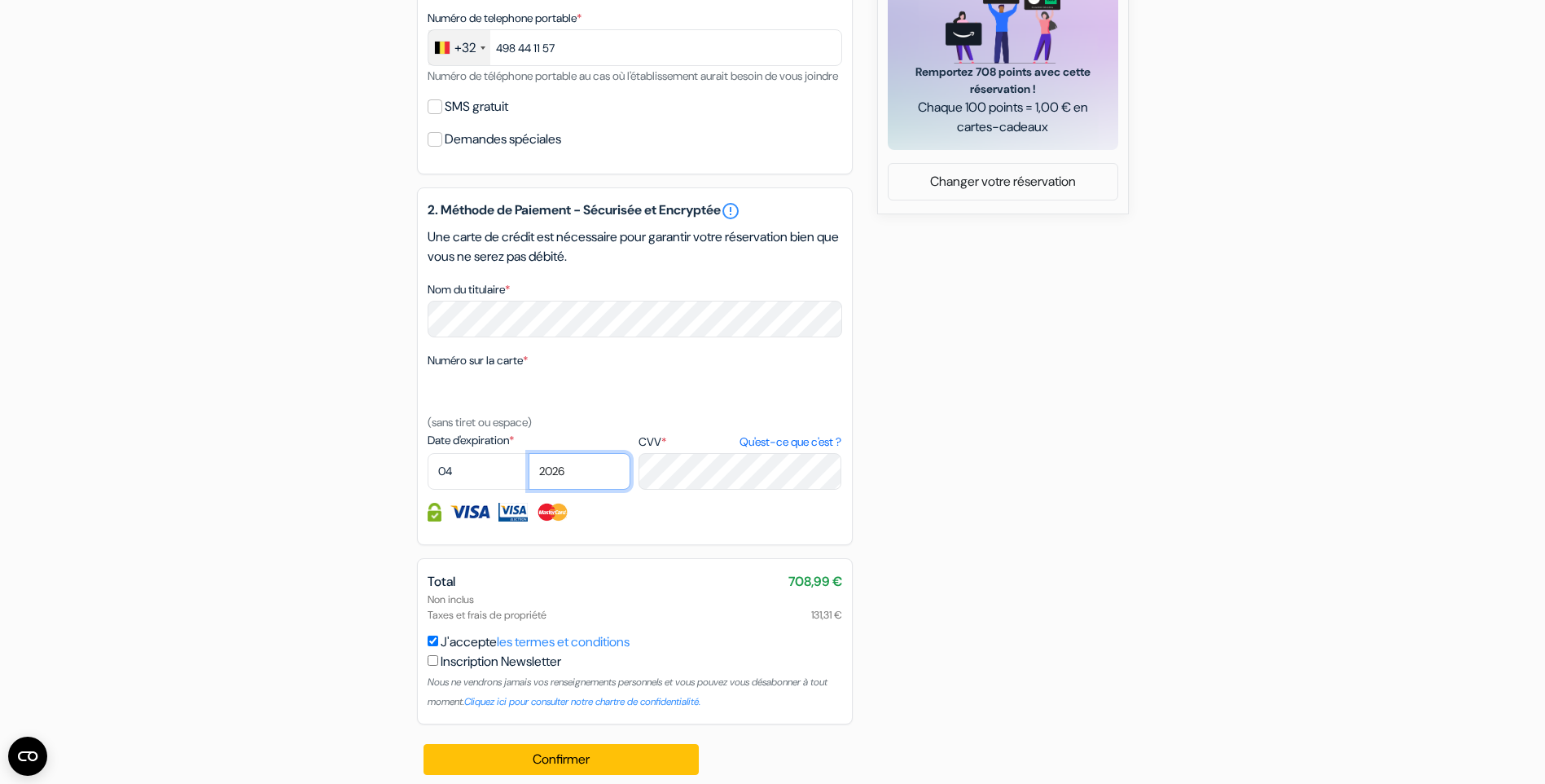
click at [581, 489] on select "2025 2026 2027 2028 2029 2030 2031 2032 2033 2034 2035 2036 2037 2038 2039 2040…" at bounding box center [579, 471] width 101 height 36
select select "2030"
click at [529, 473] on select "2025 2026 2027 2028 2029 2030 2031 2032 2033 2034 2035 2036 2037 2038 2039 2040…" at bounding box center [579, 471] width 101 height 36
click at [326, 622] on div "add_box Auberge The Green Elephant & Spa Sint Maartenslaan St. Maartenslaan 11,…" at bounding box center [773, 63] width 1075 height 1460
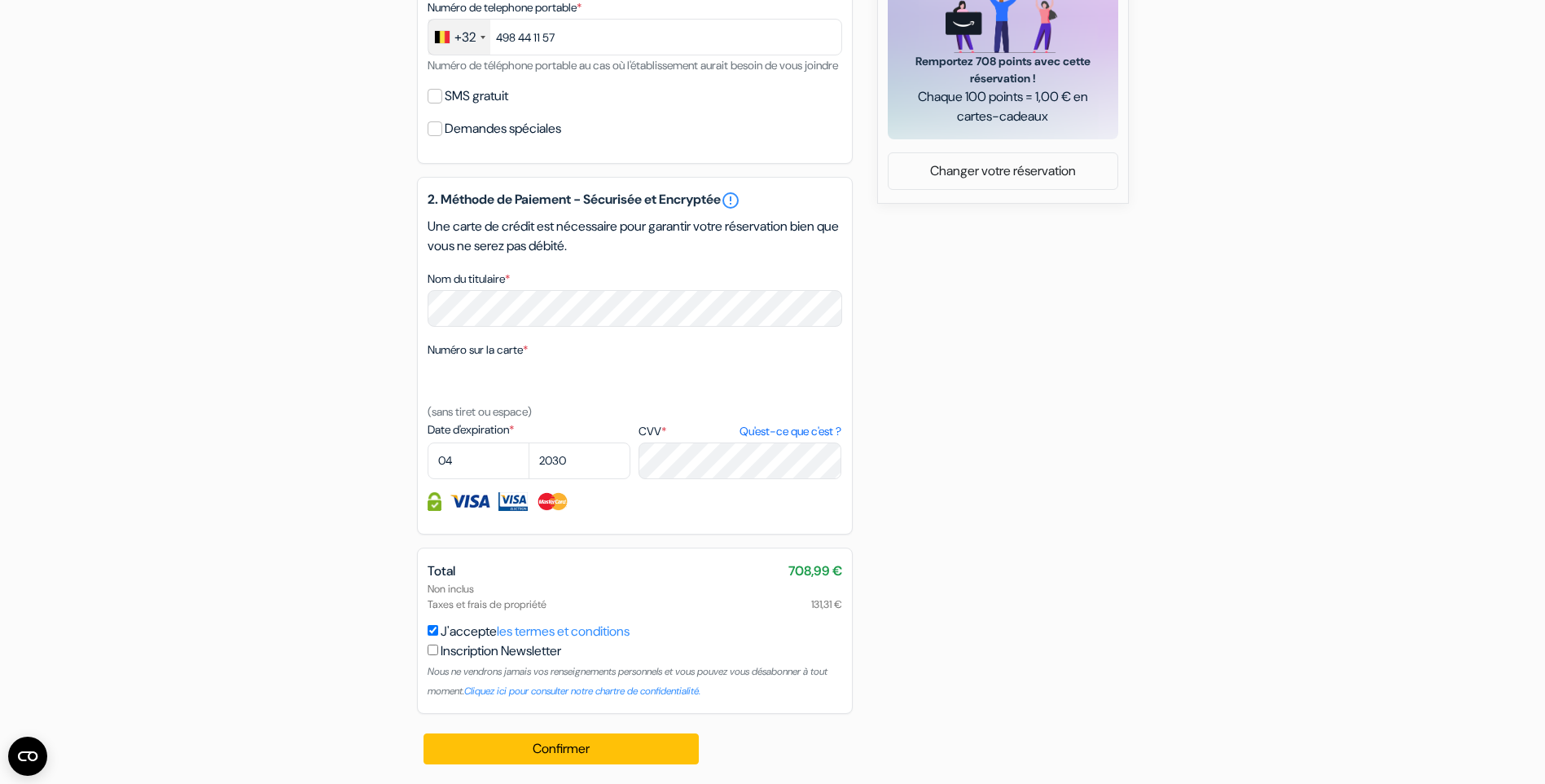
scroll to position [845, 0]
click at [567, 751] on button "Confirmer Loading..." at bounding box center [562, 748] width 276 height 31
